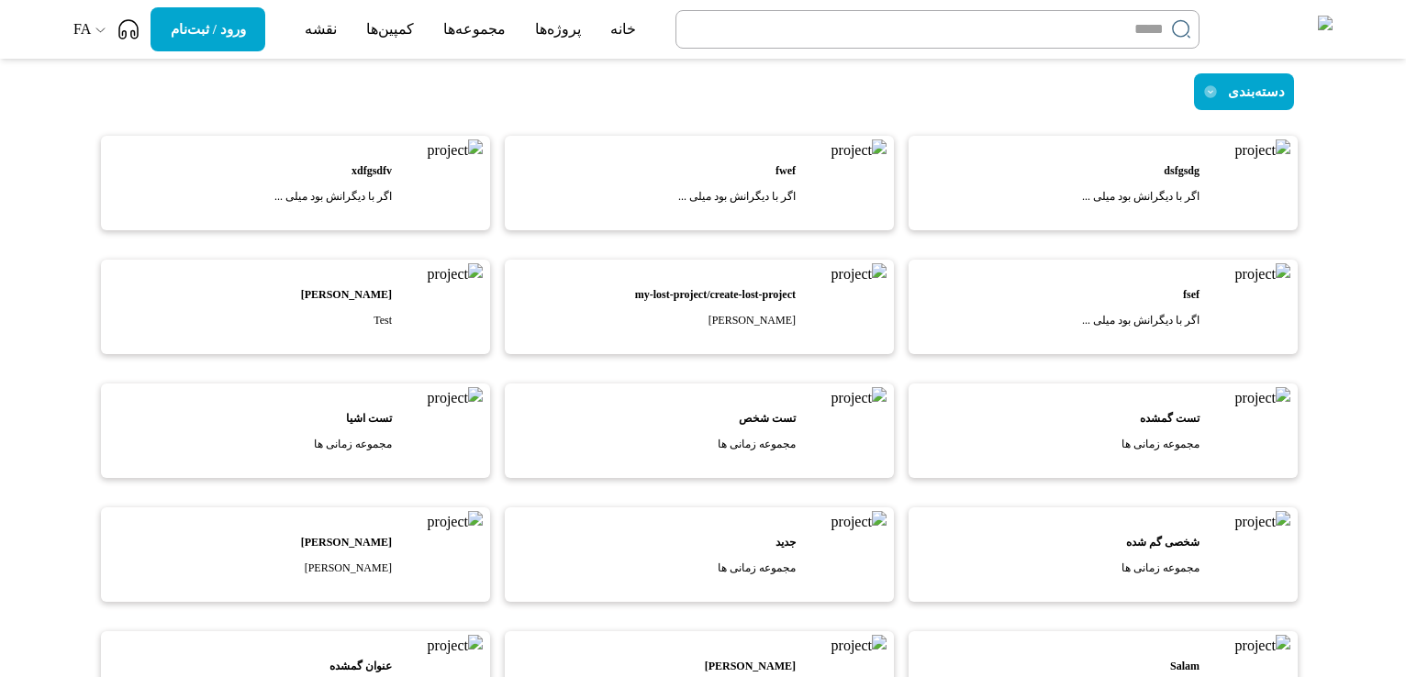
click at [1142, 28] on input at bounding box center [924, 29] width 480 height 22
click at [1135, 93] on div "دسته‌بندی" at bounding box center [702, 91] width 1211 height 37
click at [1130, 23] on input at bounding box center [924, 29] width 480 height 22
click at [496, 84] on div "دسته‌بندی" at bounding box center [702, 91] width 1211 height 37
click at [1271, 30] on img at bounding box center [1286, 30] width 94 height 28
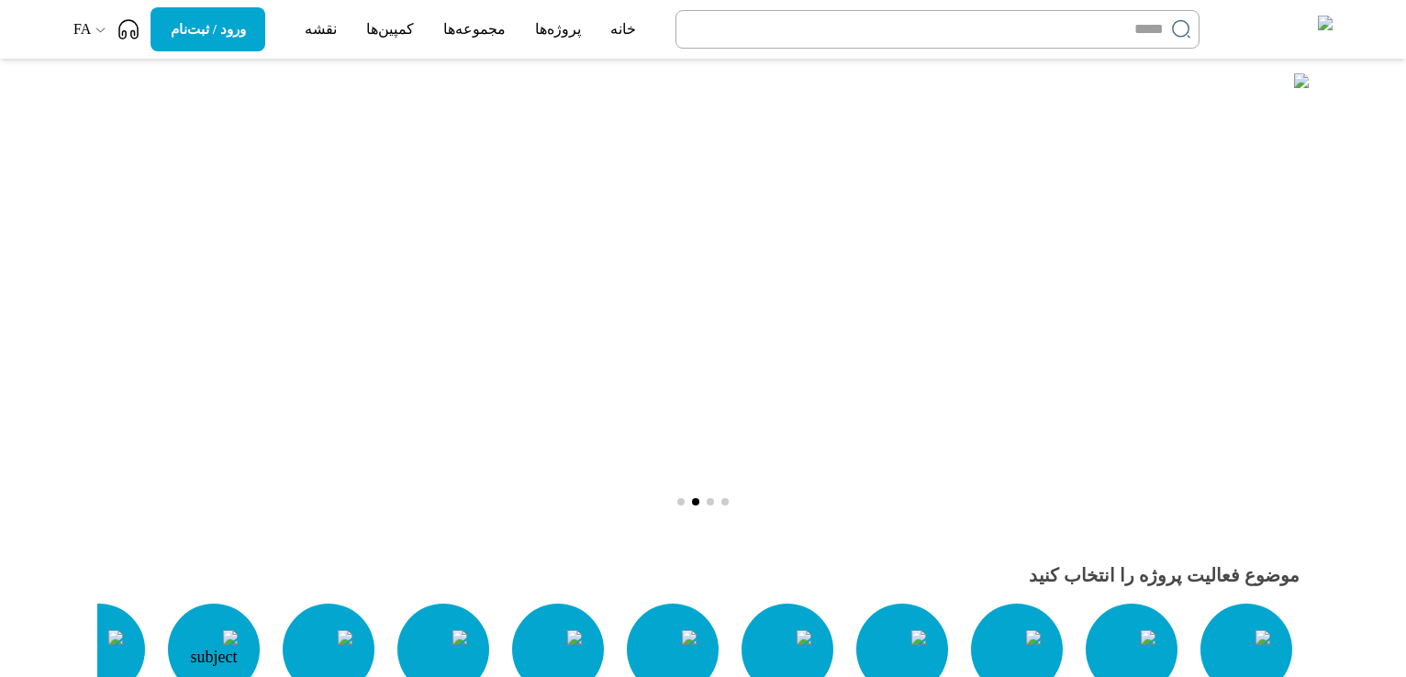
click at [537, 311] on img at bounding box center [702, 296] width 1211 height 446
click at [651, 303] on img at bounding box center [702, 296] width 1211 height 446
click at [316, 28] on p "نقشه" at bounding box center [321, 29] width 32 height 22
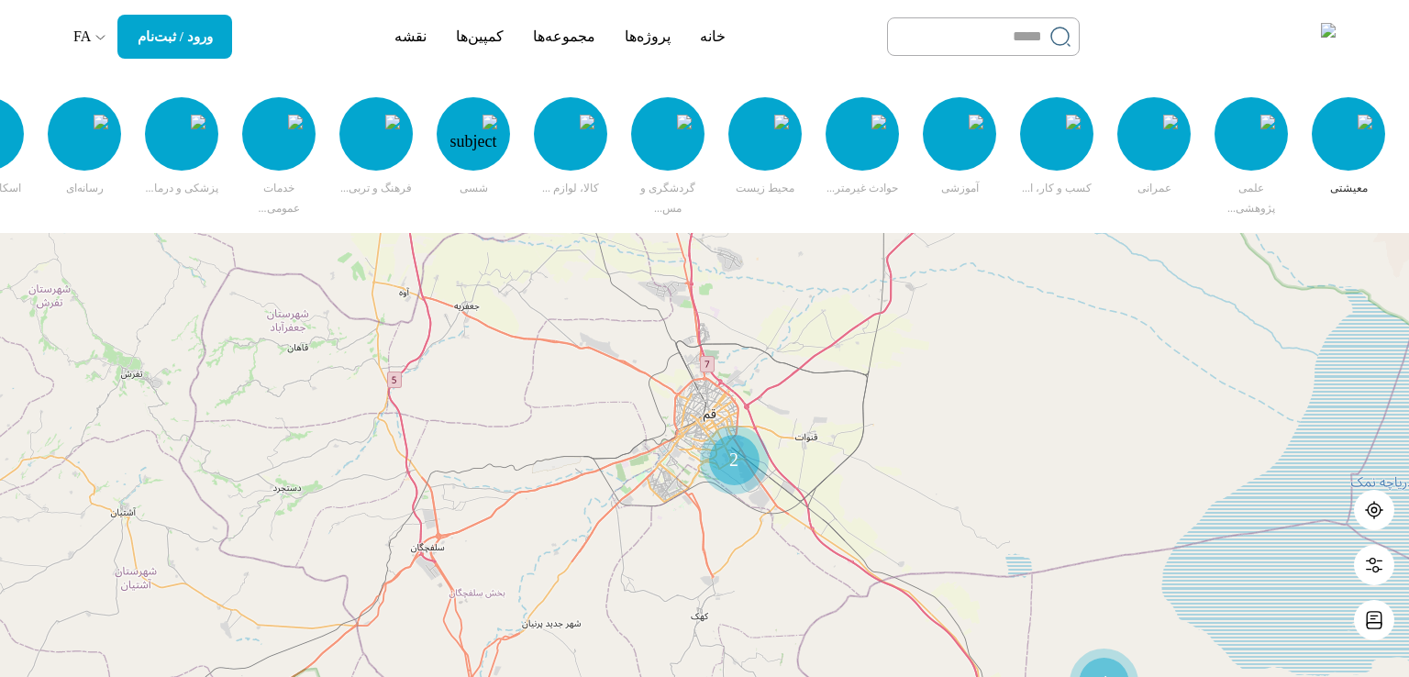
click at [1376, 503] on icon at bounding box center [1375, 510] width 20 height 20
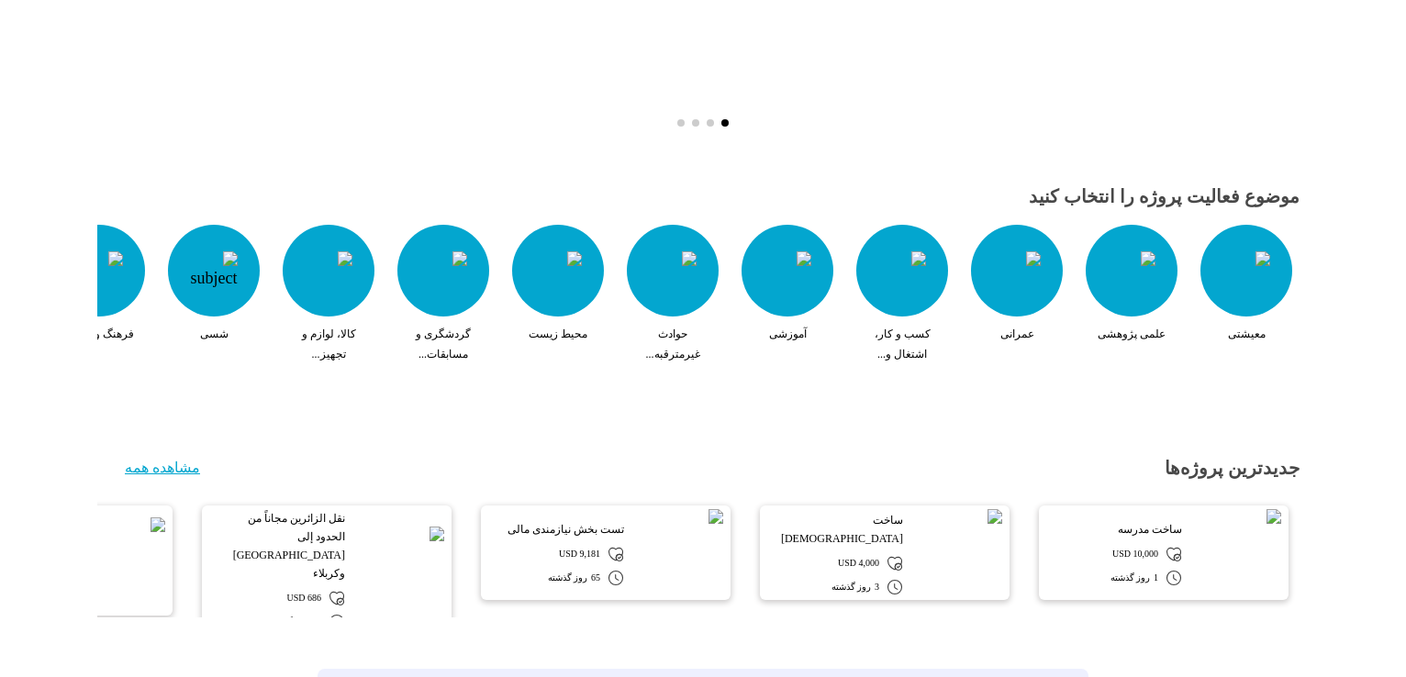
scroll to position [367, 0]
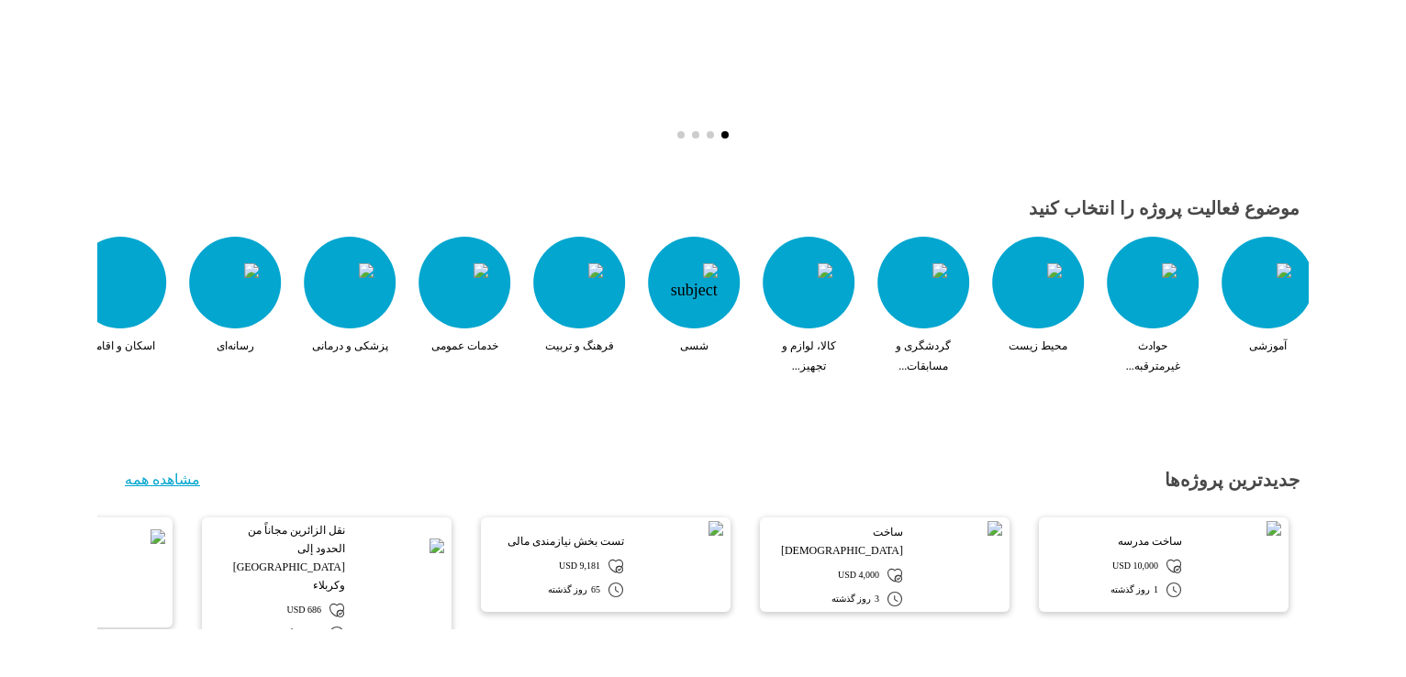
click at [617, 316] on div "معیشتی علمی پژوهشی عمرانی کسب و کار، اشتغال و... آموزشی حوادث غیرمترقبه... محیط…" at bounding box center [1166, 308] width 1211 height 158
click at [561, 318] on div "معیشتی علمی پژوهشی عمرانی کسب و کار، اشتغال و... آموزشی حوادث غیرمترقبه... محیط…" at bounding box center [1166, 308] width 1211 height 158
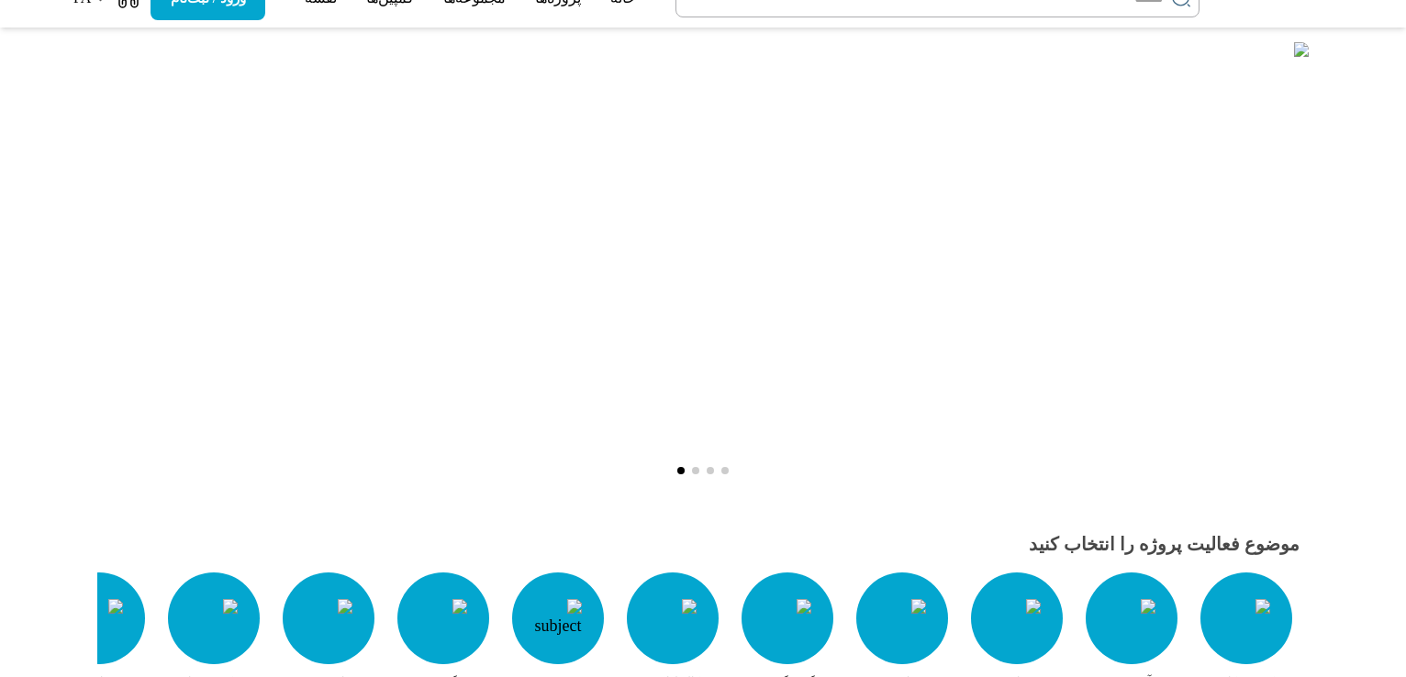
scroll to position [0, 0]
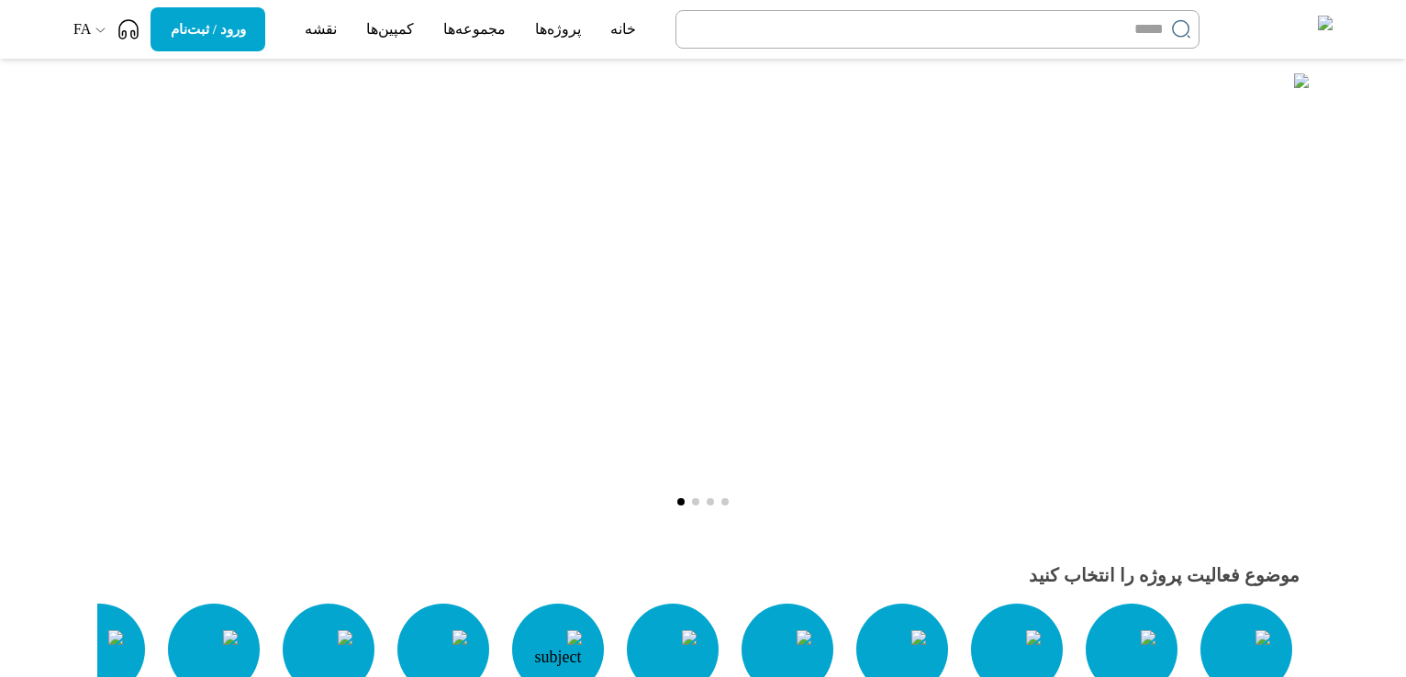
click at [1135, 38] on input at bounding box center [924, 29] width 480 height 22
click at [1380, 33] on div "جستجو خانه پروژه‌ها مجموعه‌ها کمپین‌ها نقشه ورود / ثبت‌نام FA" at bounding box center [703, 29] width 1406 height 59
click at [1118, 31] on input at bounding box center [924, 29] width 480 height 22
click at [1353, 17] on div "جستجو خانه پروژه‌ها مجموعه‌ها کمپین‌ها نقشه ورود / ثبت‌نام FA" at bounding box center [703, 29] width 1406 height 59
click at [101, 25] on icon at bounding box center [101, 30] width 12 height 12
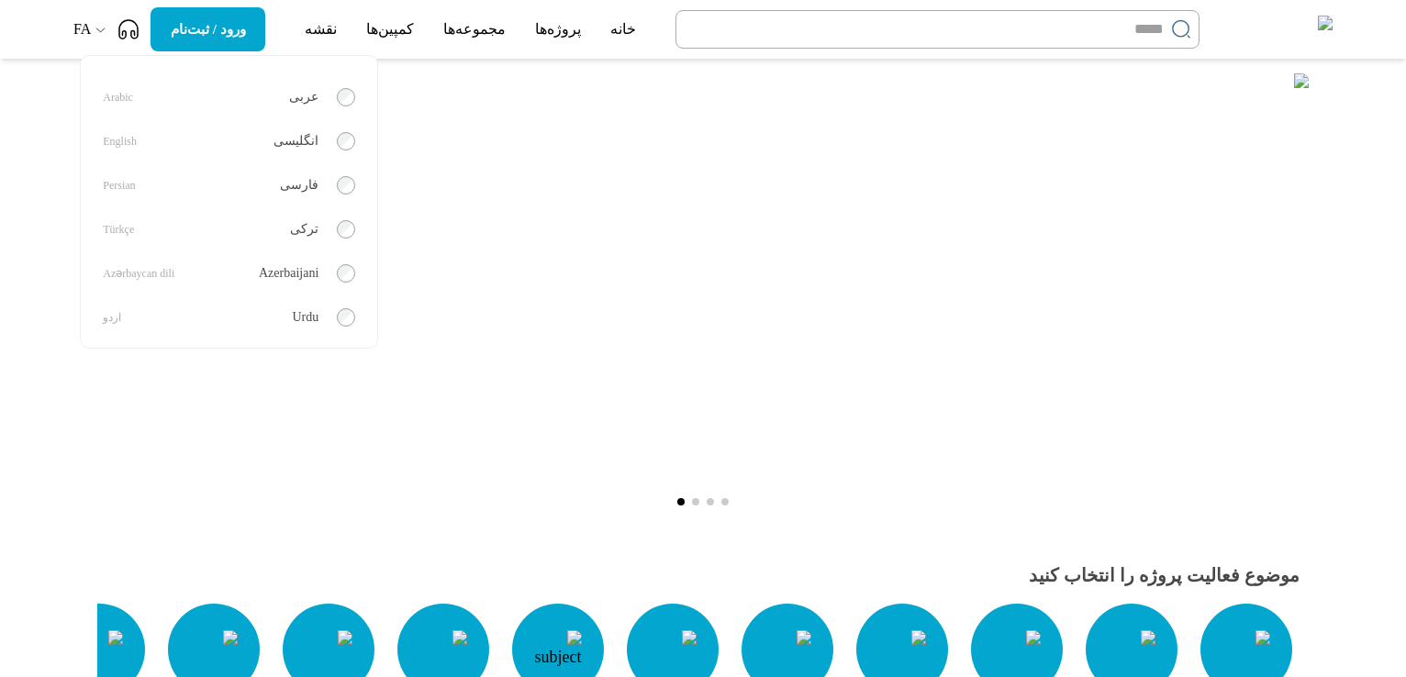
click at [101, 25] on icon at bounding box center [101, 30] width 12 height 12
click at [1134, 39] on input at bounding box center [924, 29] width 480 height 22
click at [1402, 36] on div "جستجو خانه پروژه‌ها مجموعه‌ها کمپین‌ها نقشه ورود / ثبت‌نام FA" at bounding box center [703, 29] width 1406 height 59
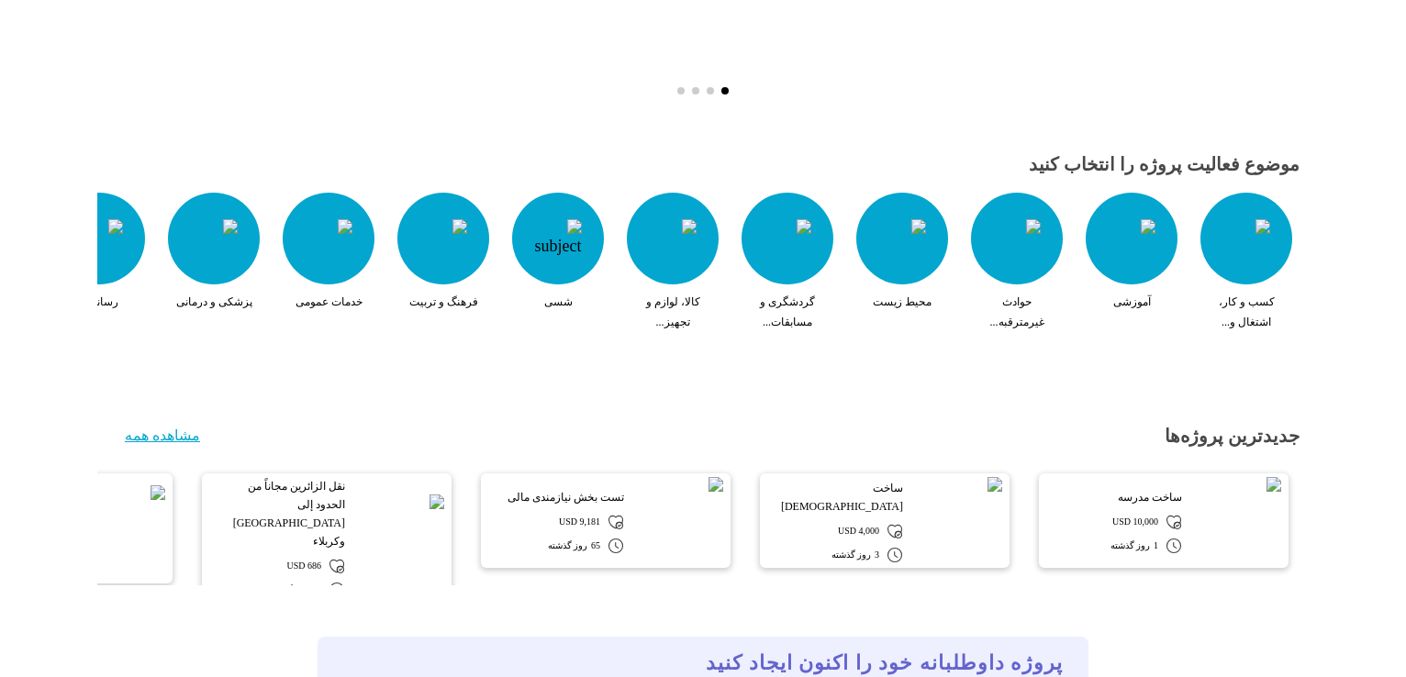
scroll to position [551, 0]
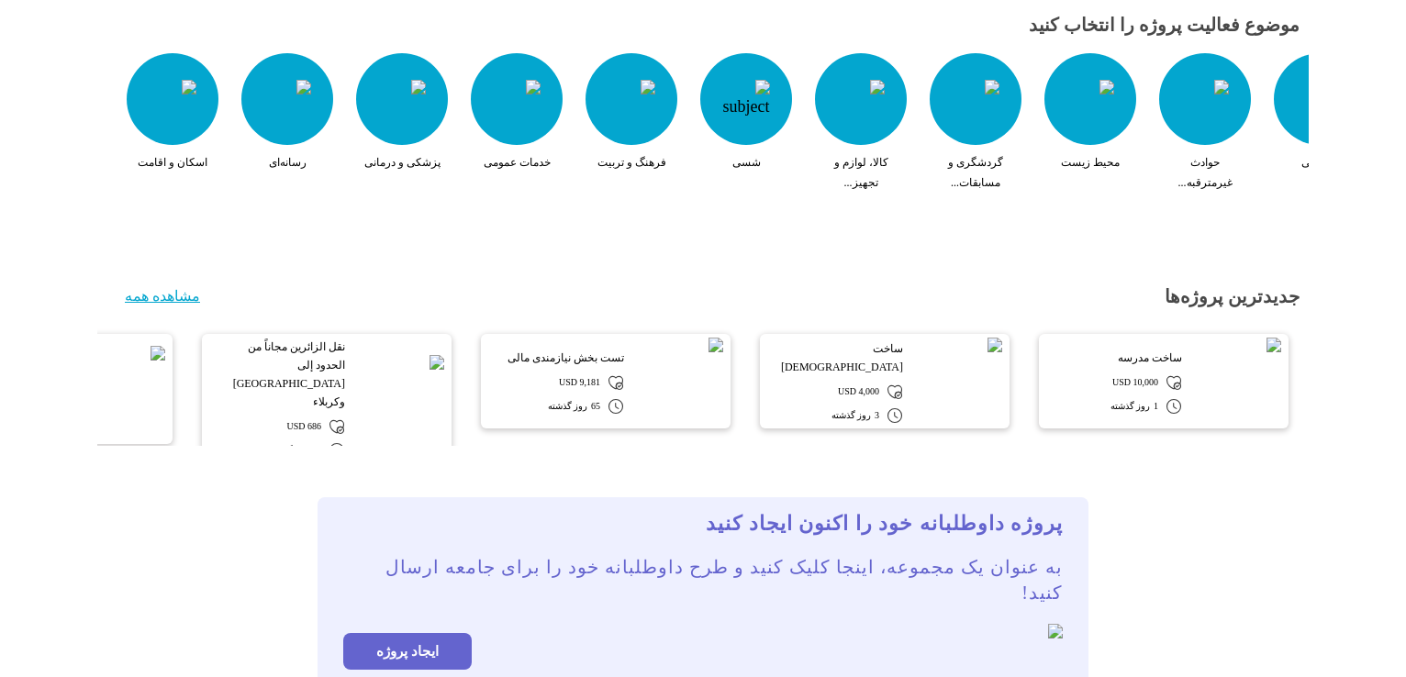
click at [919, 118] on div "معیشتی علمی پژوهشی عمرانی کسب و کار، اشتغال و... آموزشی حوادث غیرمترقبه... محیط…" at bounding box center [1218, 125] width 1211 height 158
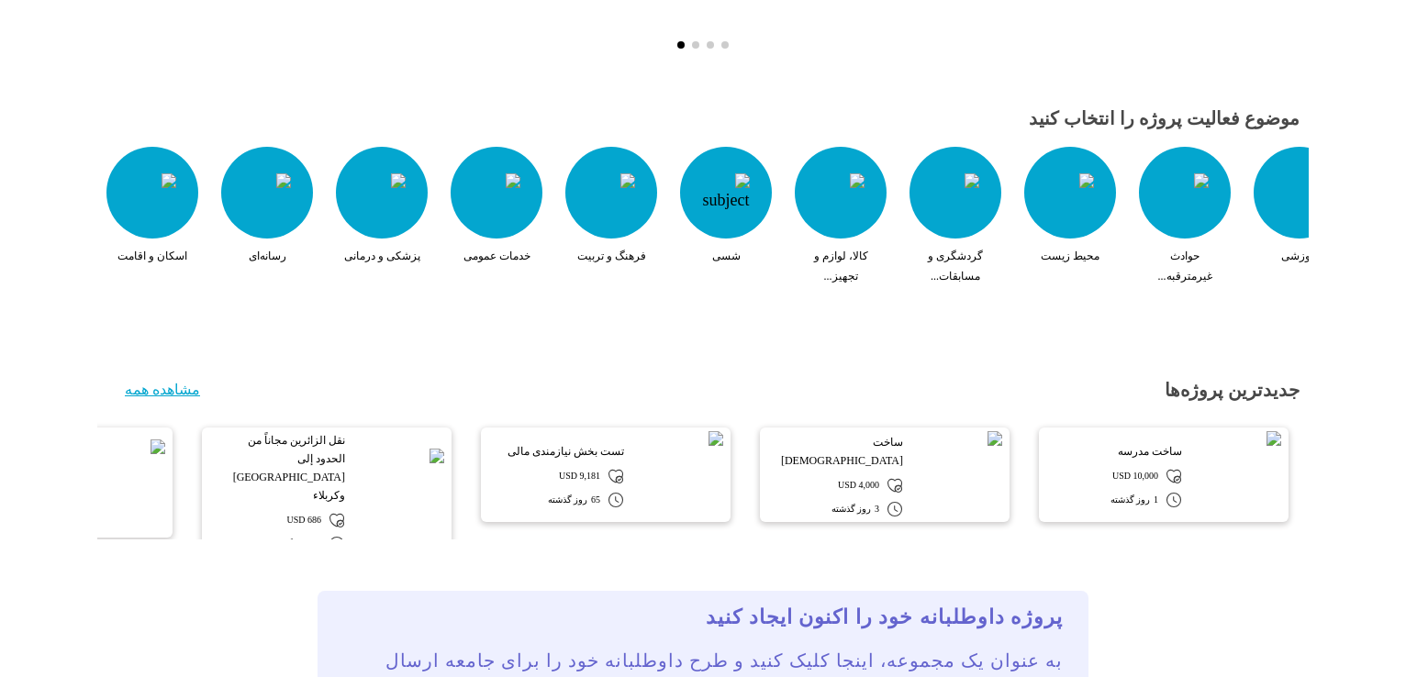
scroll to position [367, 0]
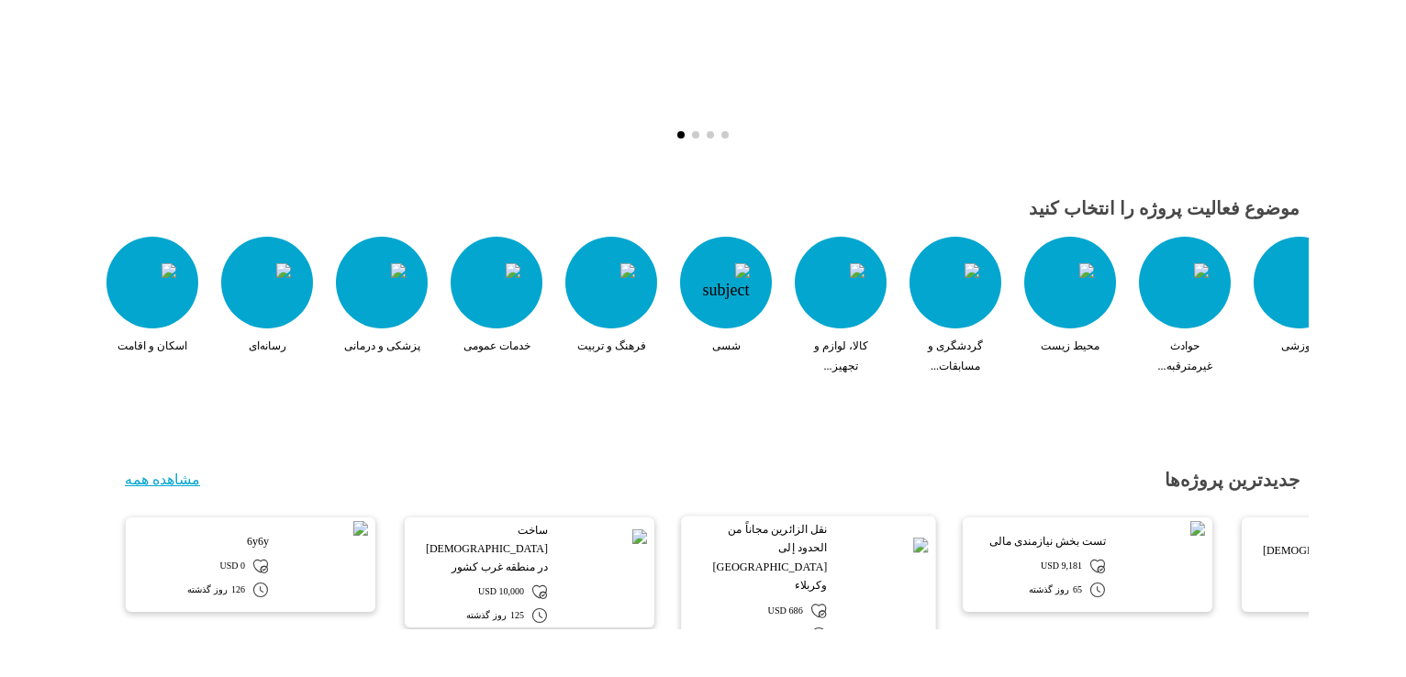
click at [1211, 551] on div "ساخت مدرسه 10,000 USD 1 روز گذشته ساخت [DEMOGRAPHIC_DATA] 4,000 USD 3 روز گذشته…" at bounding box center [1175, 565] width 1211 height 110
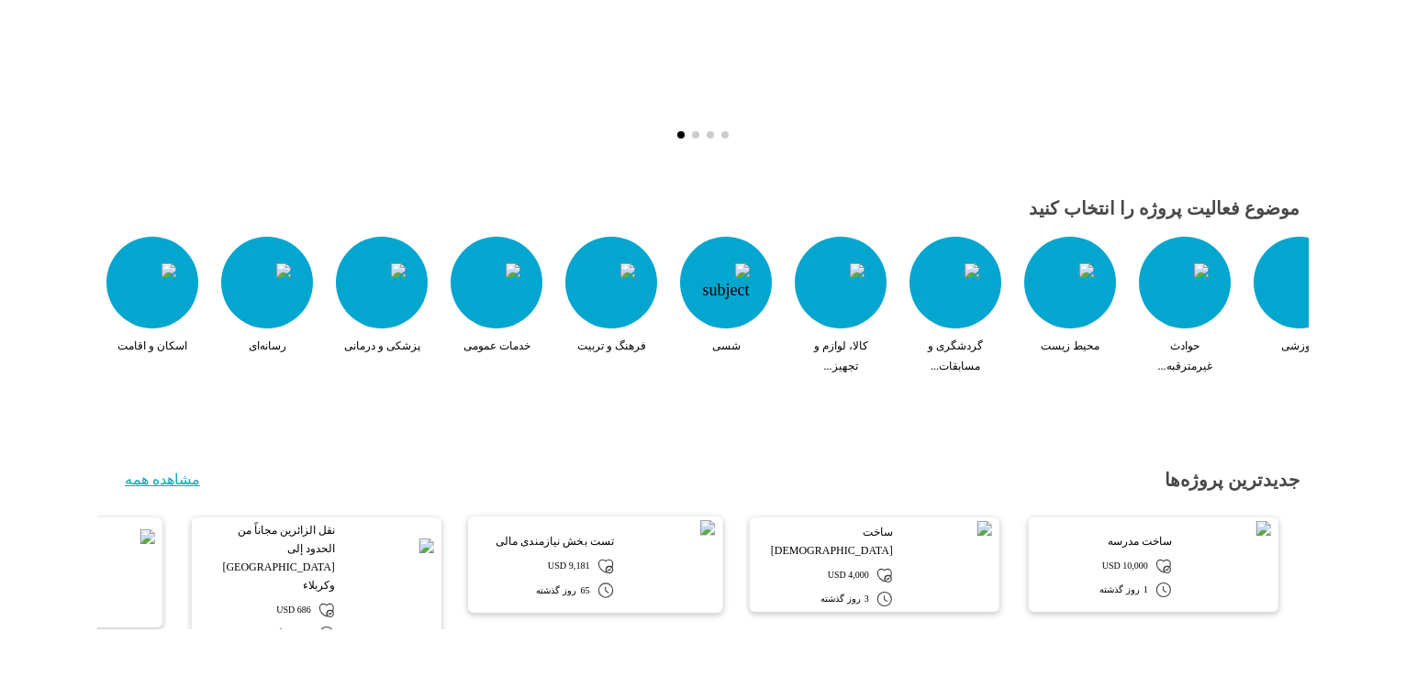
click at [264, 540] on div "ساخت مدرسه 10,000 USD 1 روز گذشته ساخت [DEMOGRAPHIC_DATA] 4,000 USD 3 روز گذشته…" at bounding box center [683, 565] width 1211 height 110
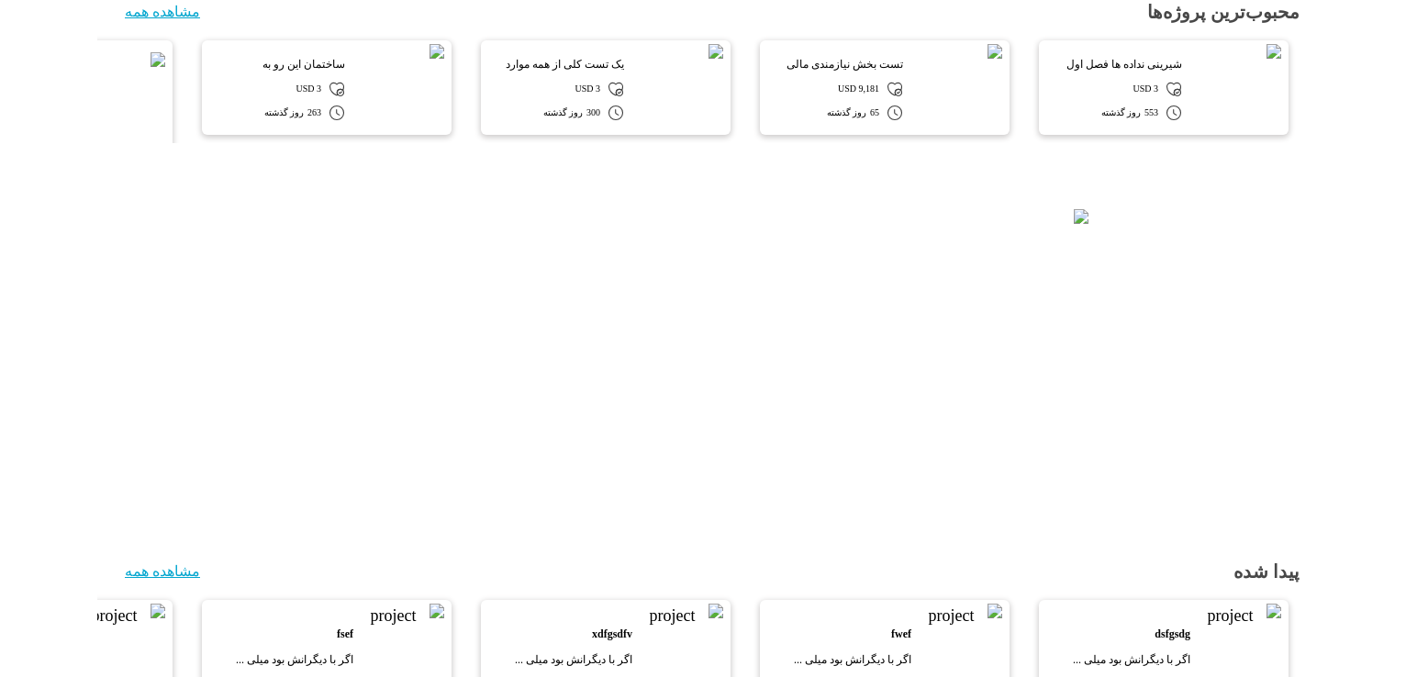
scroll to position [2024, 0]
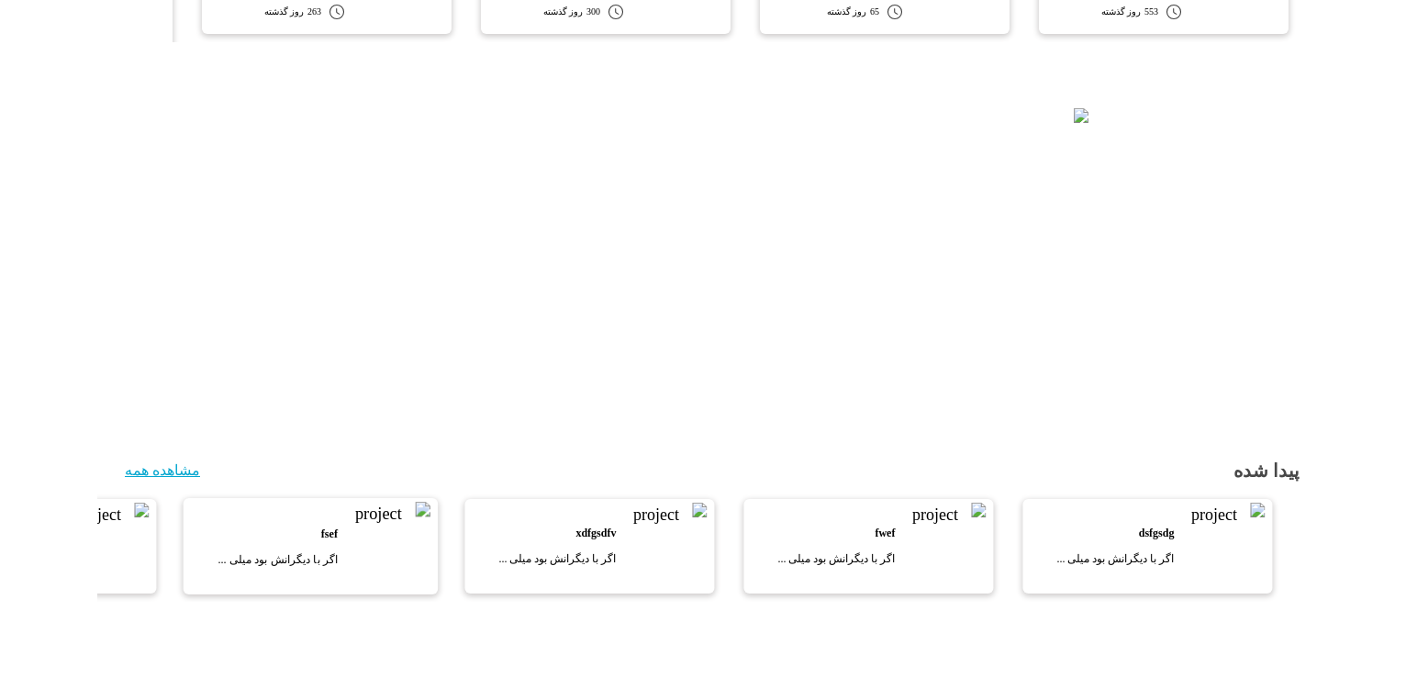
drag, startPoint x: 308, startPoint y: 524, endPoint x: 292, endPoint y: 344, distance: 180.6
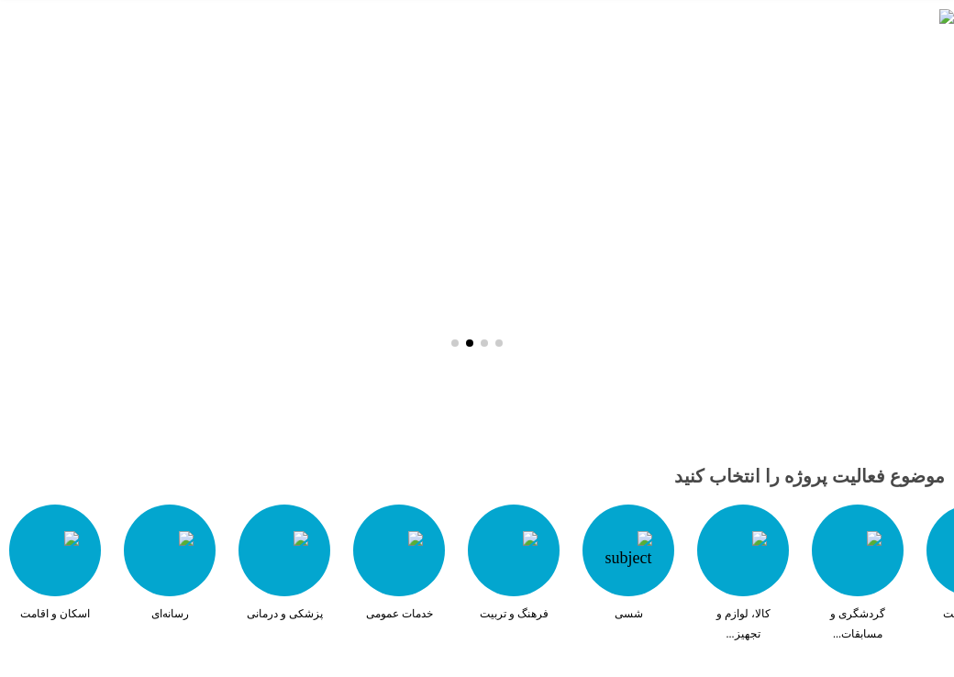
scroll to position [0, 0]
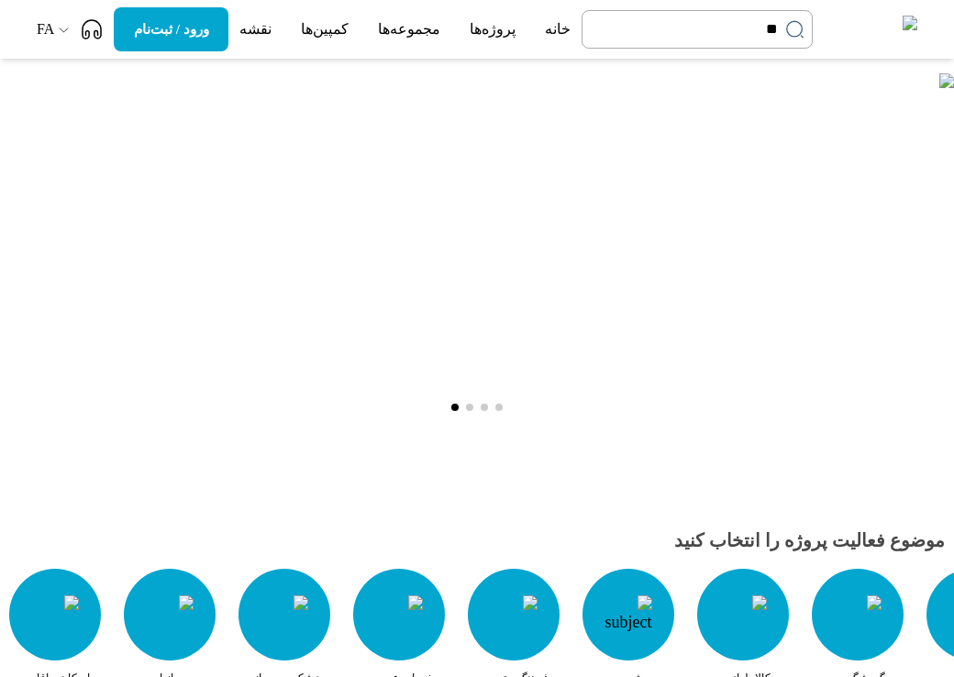
type input "*"
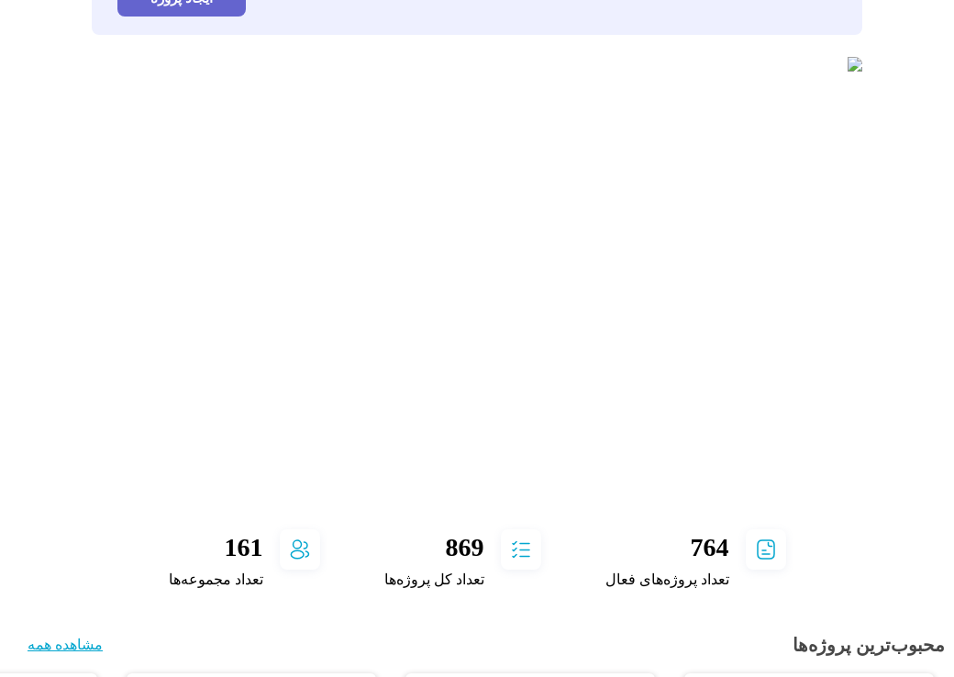
scroll to position [1101, 0]
